Goal: Transaction & Acquisition: Register for event/course

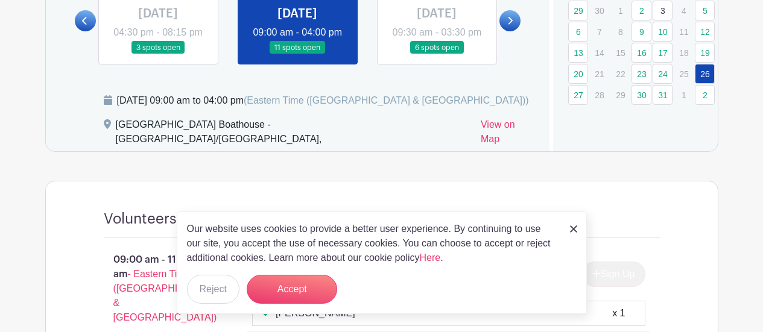
scroll to position [603, 0]
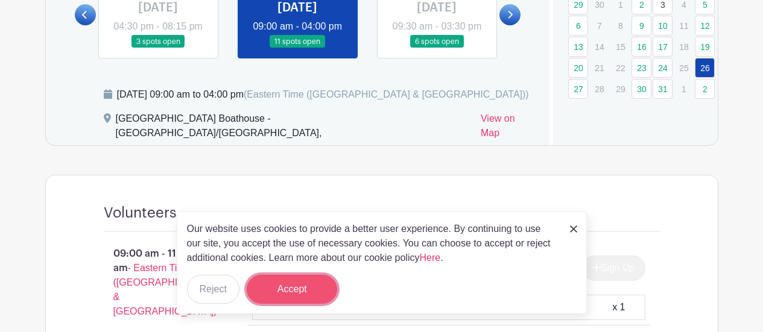
click at [302, 284] on button "Accept" at bounding box center [292, 289] width 90 height 29
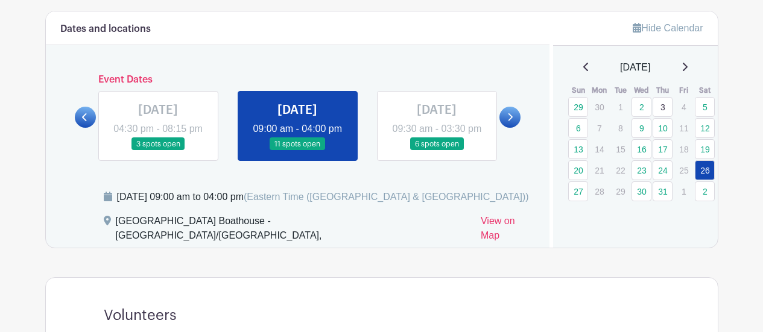
scroll to position [422, 0]
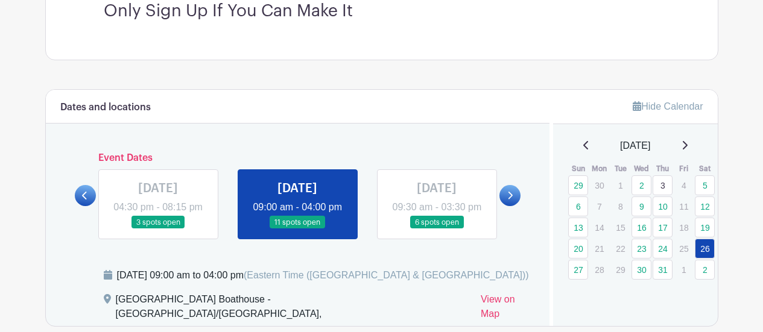
click at [685, 144] on icon at bounding box center [684, 146] width 6 height 10
click at [686, 144] on icon at bounding box center [684, 146] width 6 height 10
click at [686, 144] on icon at bounding box center [685, 145] width 5 height 8
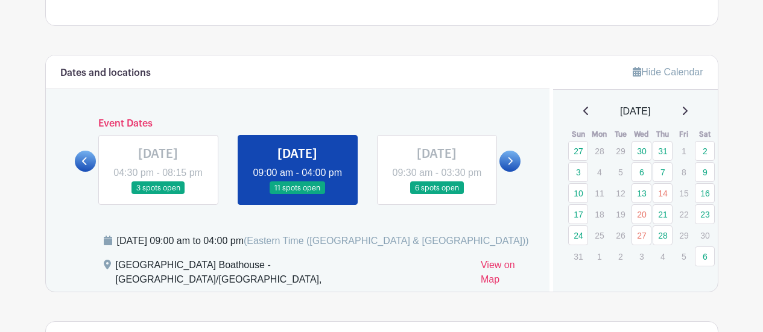
scroll to position [482, 0]
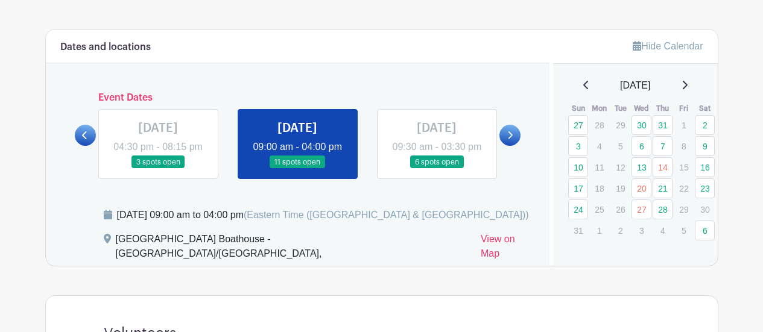
click at [686, 87] on icon at bounding box center [684, 85] width 6 height 10
click at [704, 126] on link "6" at bounding box center [705, 125] width 20 height 20
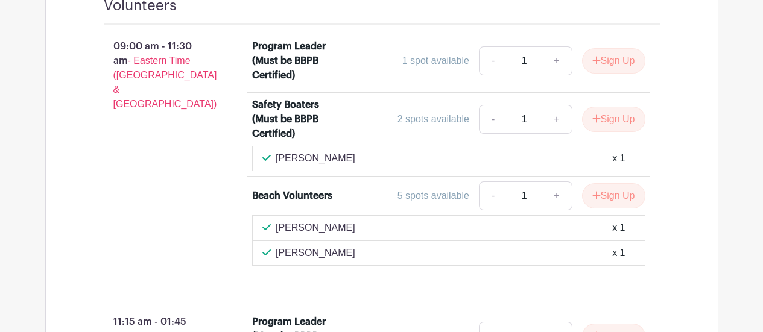
scroll to position [810, 0]
